Goal: Navigation & Orientation: Understand site structure

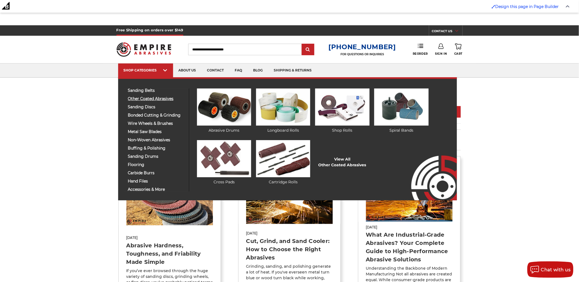
click at [143, 97] on span "other coated abrasives" at bounding box center [156, 99] width 57 height 4
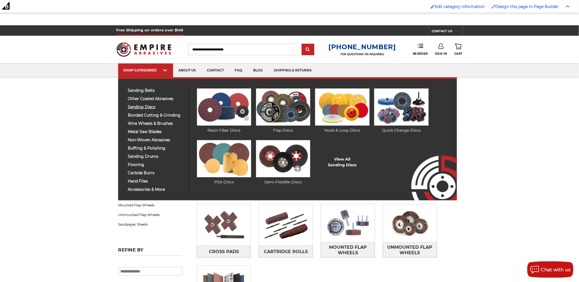
click at [146, 105] on span "sanding discs" at bounding box center [156, 107] width 57 height 4
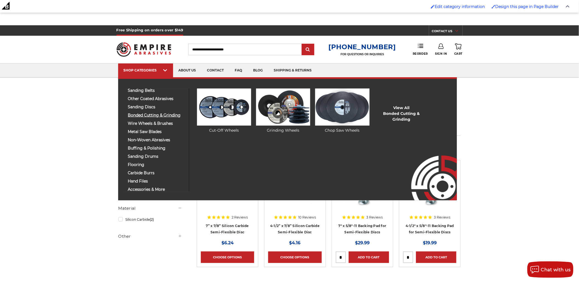
click at [148, 113] on span "bonded cutting & grinding" at bounding box center [156, 115] width 57 height 4
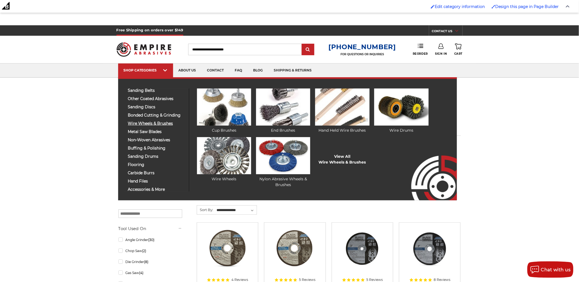
click at [154, 123] on span "wire wheels & brushes" at bounding box center [156, 123] width 57 height 4
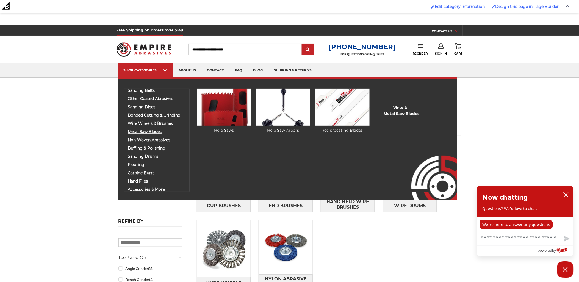
click at [147, 130] on span "metal saw blades" at bounding box center [156, 132] width 57 height 4
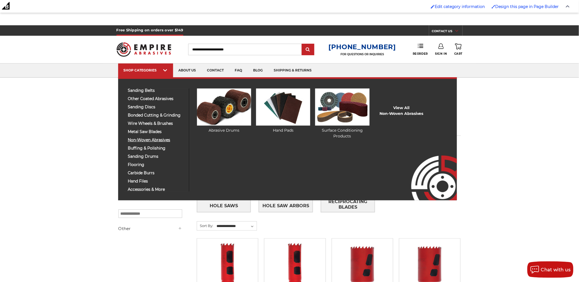
click at [142, 138] on span "non-woven abrasives" at bounding box center [156, 140] width 57 height 4
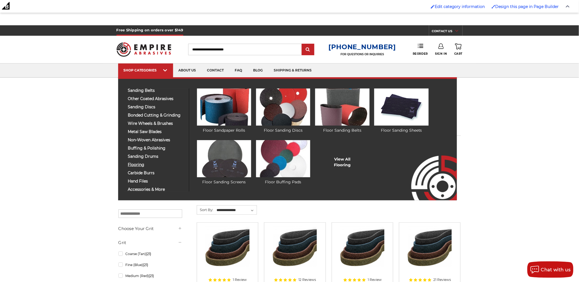
click at [141, 163] on span "flooring" at bounding box center [156, 165] width 57 height 4
